Goal: Task Accomplishment & Management: Manage account settings

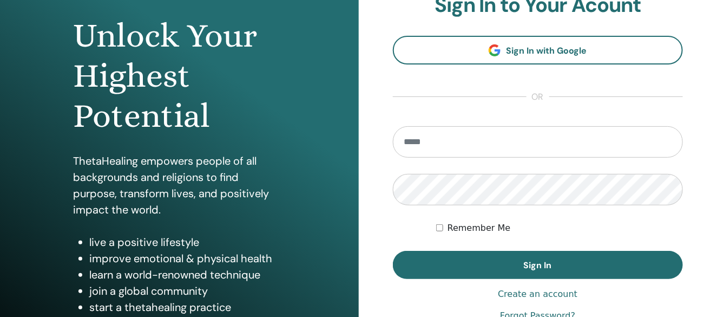
scroll to position [202, 0]
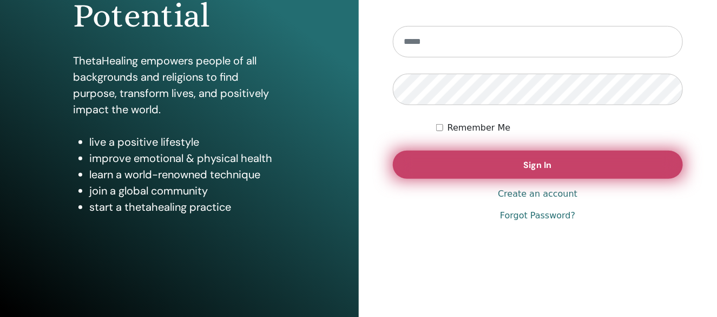
type input "**********"
click at [499, 166] on button "Sign In" at bounding box center [538, 165] width 291 height 28
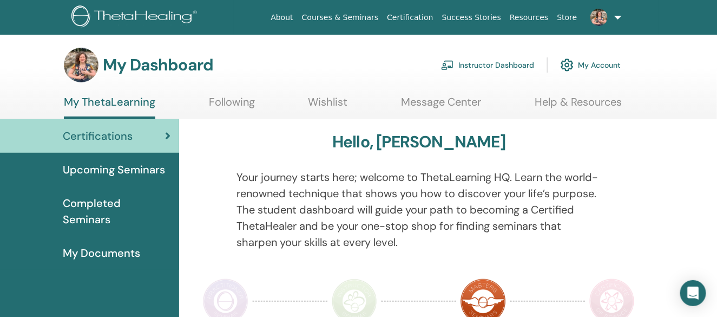
click at [491, 60] on link "Instructor Dashboard" at bounding box center [487, 65] width 93 height 24
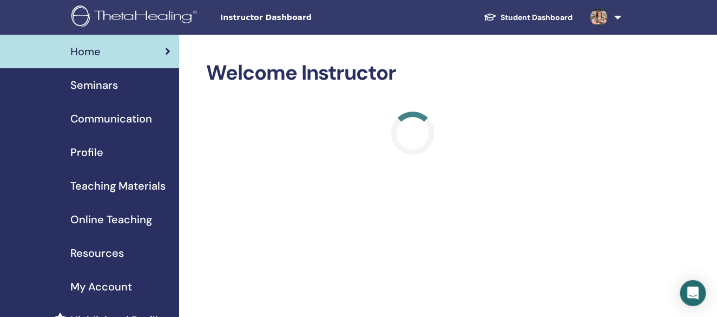
click at [123, 92] on div "Seminars" at bounding box center [90, 85] width 162 height 16
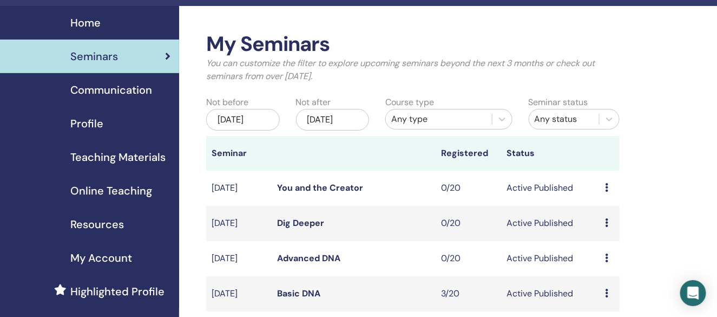
scroll to position [54, 0]
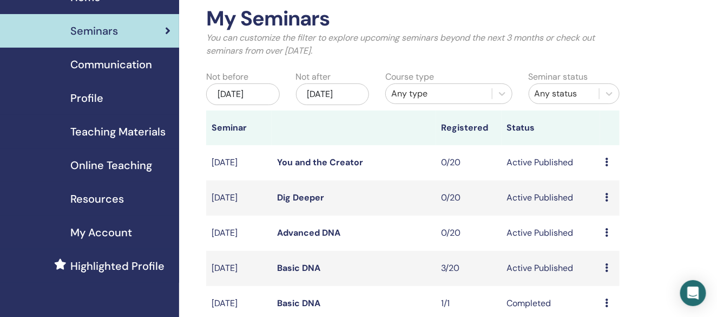
click at [576, 102] on div "Any status" at bounding box center [565, 93] width 70 height 17
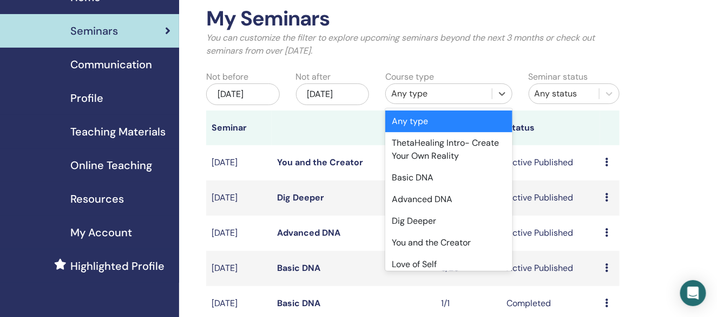
click at [488, 91] on div "Any type" at bounding box center [439, 93] width 106 height 17
click at [475, 182] on div "Basic DNA" at bounding box center [448, 178] width 127 height 22
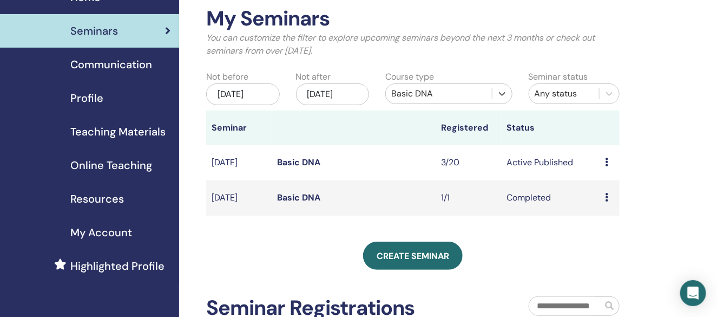
click at [302, 168] on link "Basic DNA" at bounding box center [298, 161] width 43 height 11
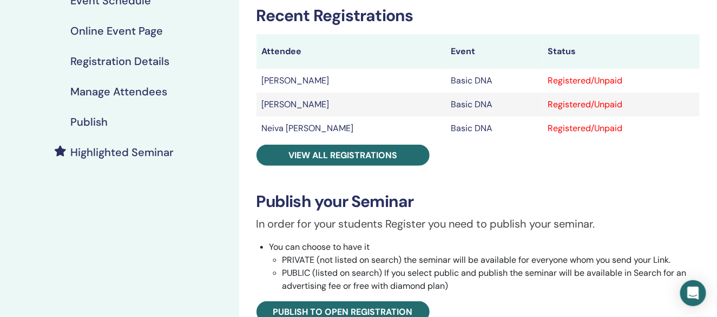
scroll to position [271, 0]
